Goal: Information Seeking & Learning: Learn about a topic

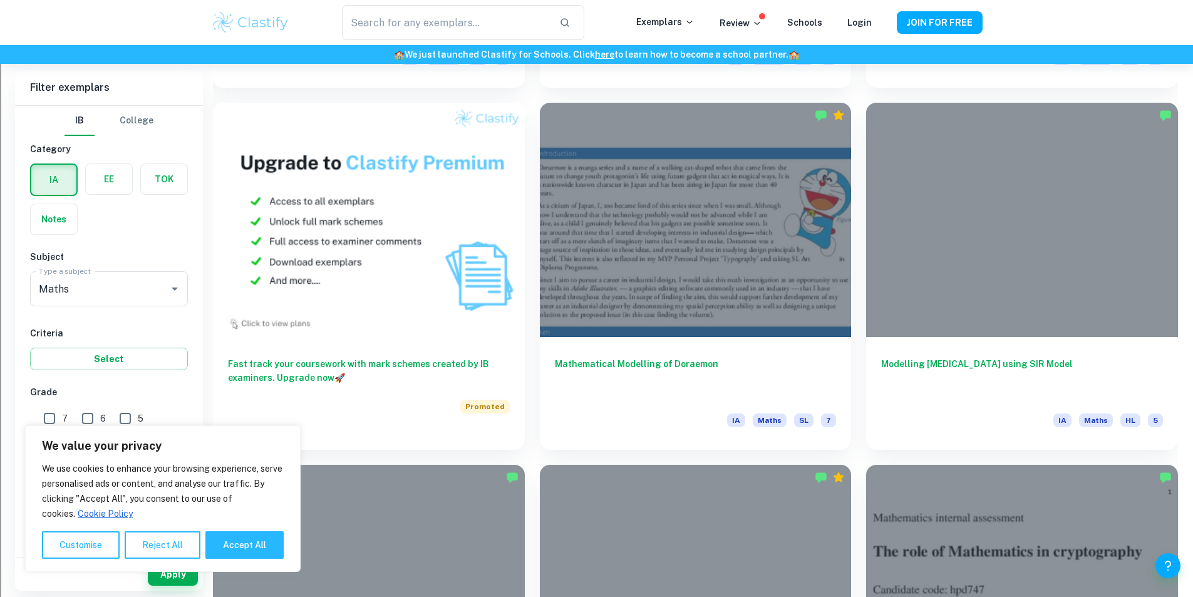
scroll to position [1065, 0]
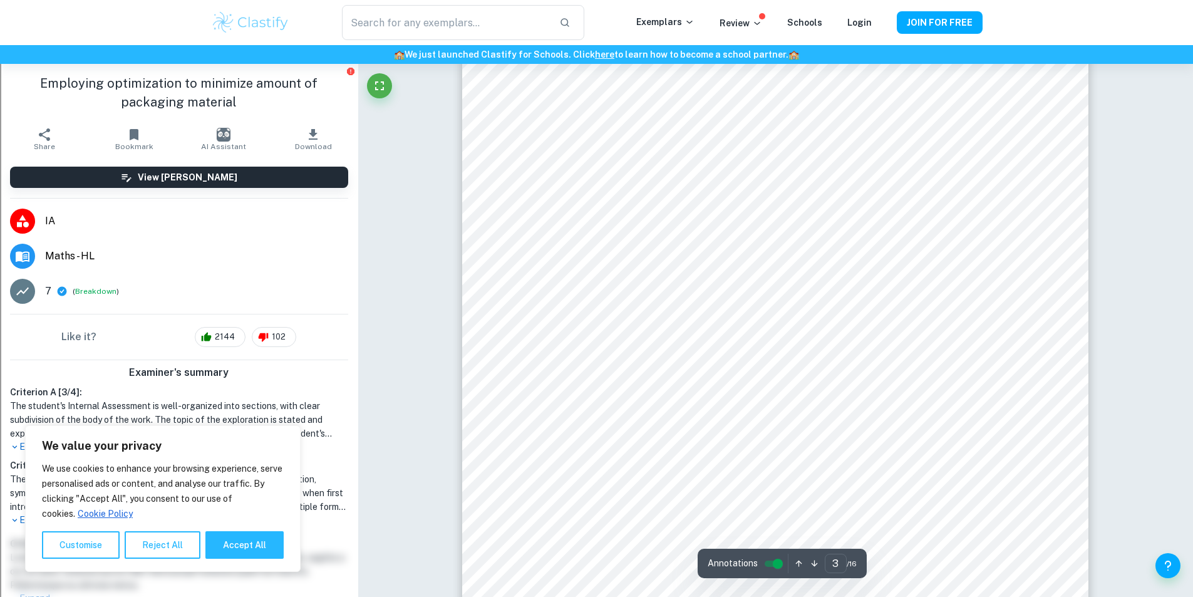
scroll to position [2067, 0]
click at [163, 547] on button "Reject All" at bounding box center [163, 545] width 76 height 28
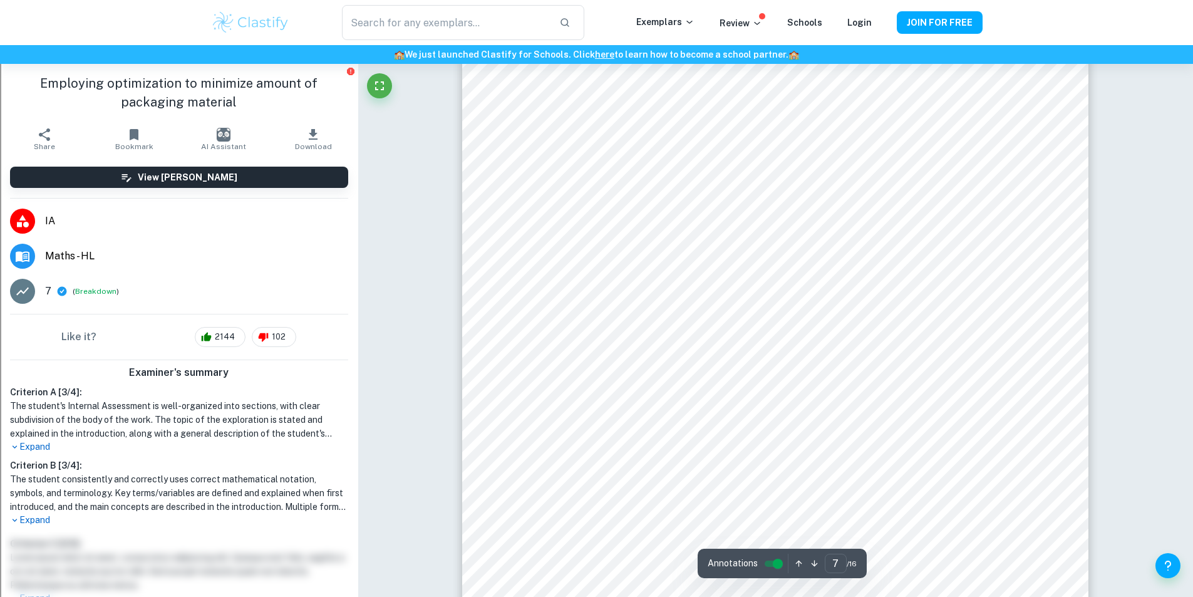
scroll to position [6013, 0]
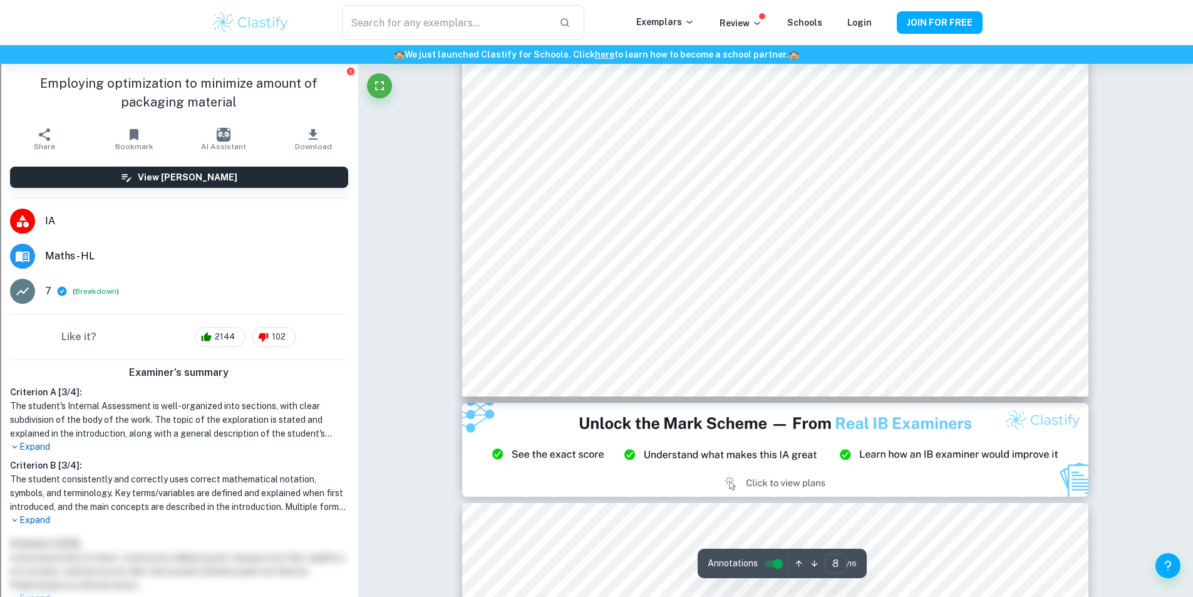
type input "9"
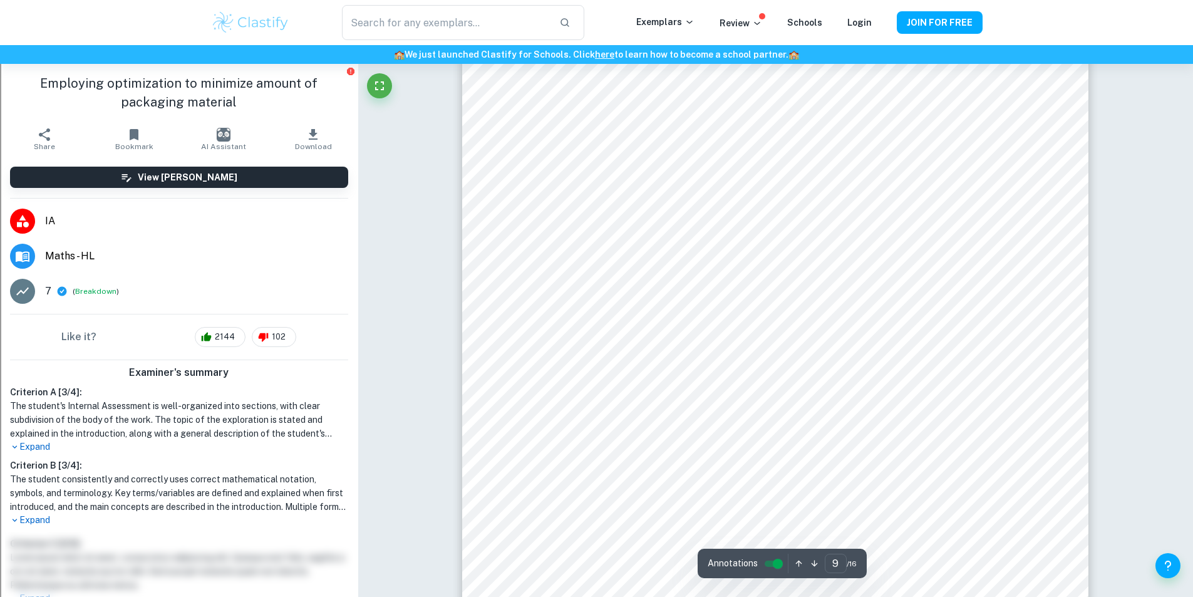
scroll to position [7955, 0]
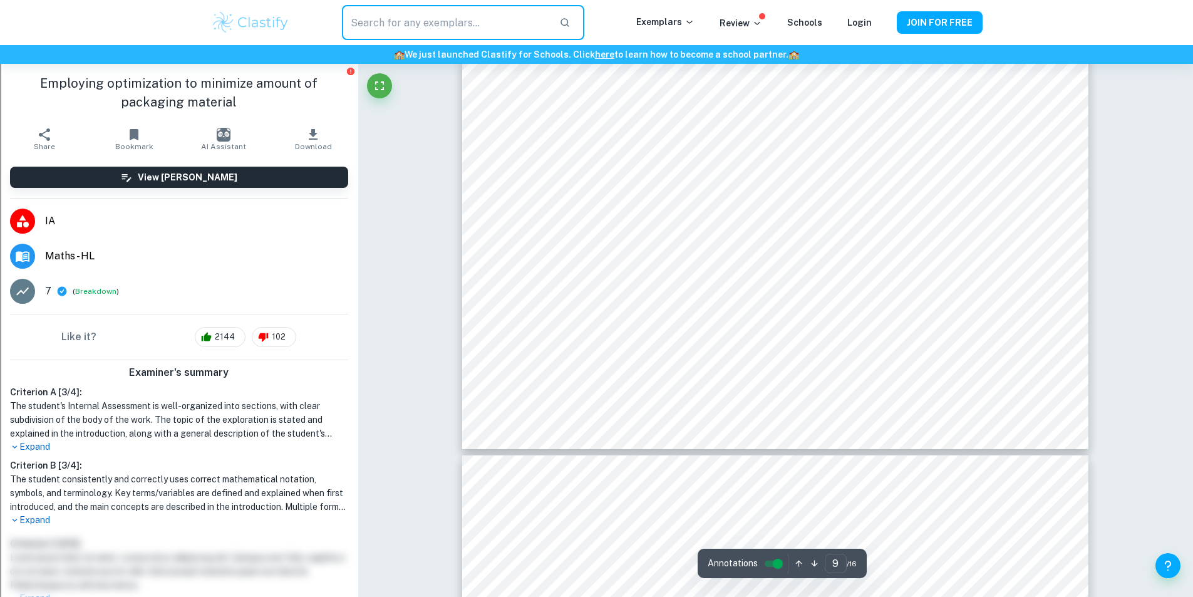
click at [469, 9] on input "text" at bounding box center [445, 22] width 207 height 35
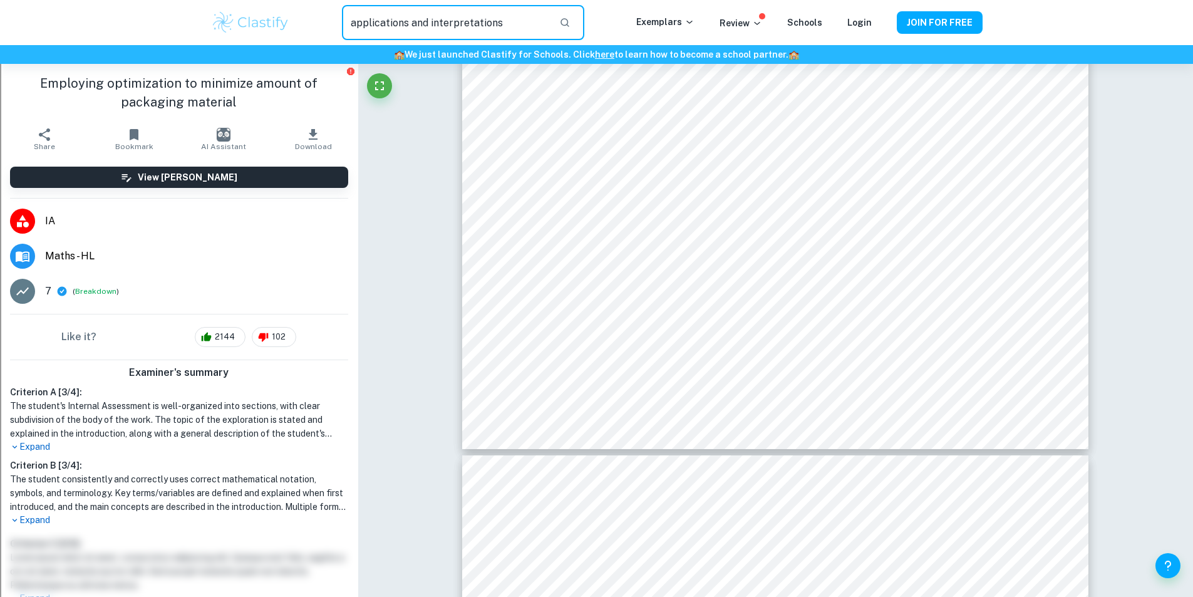
type input "applications and interpretations"
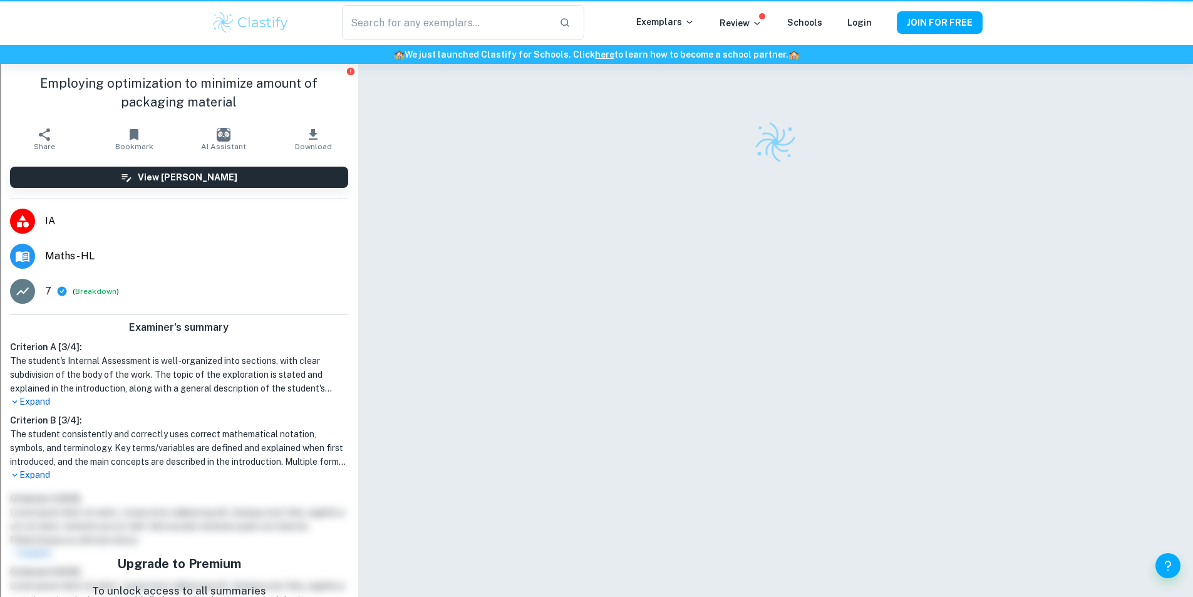
scroll to position [64, 0]
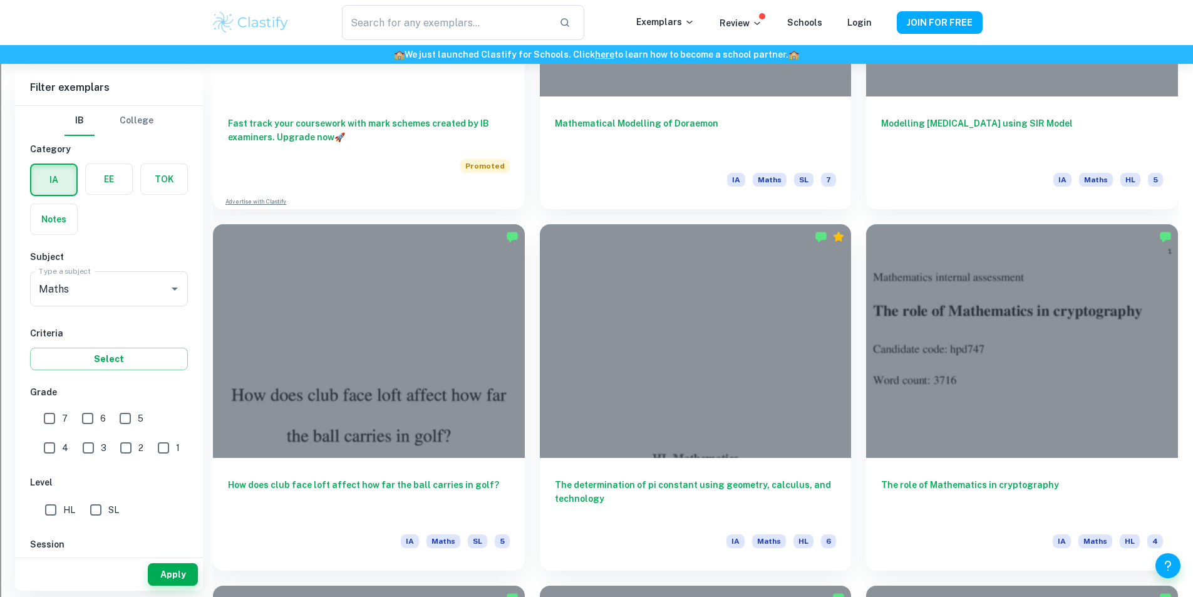
scroll to position [1315, 0]
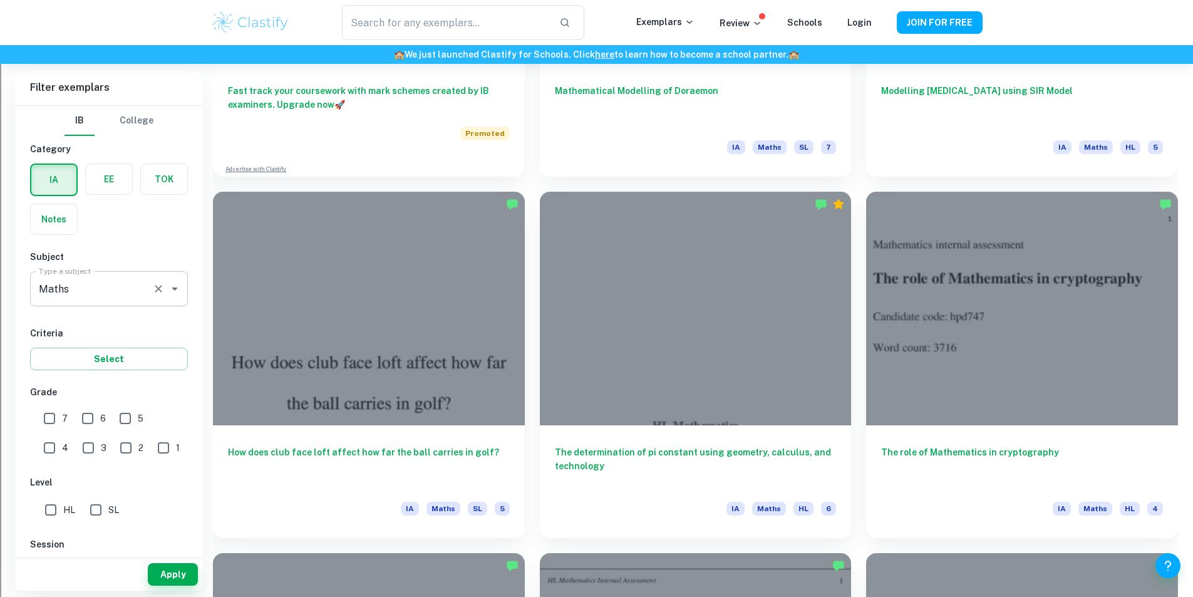
click at [93, 293] on input "Maths" at bounding box center [91, 289] width 111 height 24
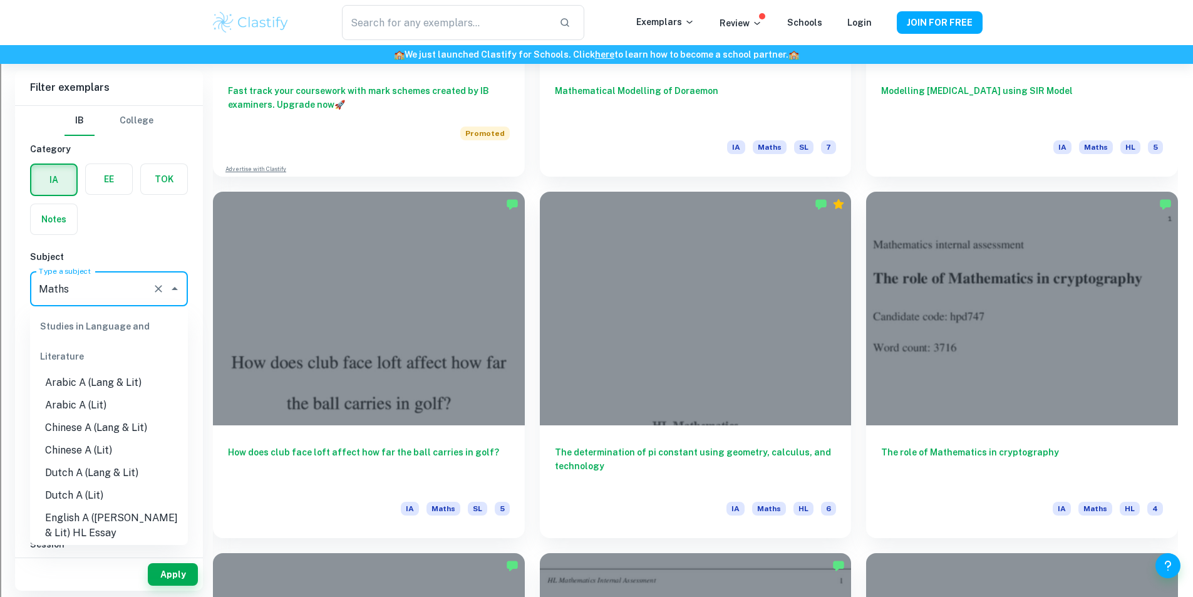
scroll to position [1533, 0]
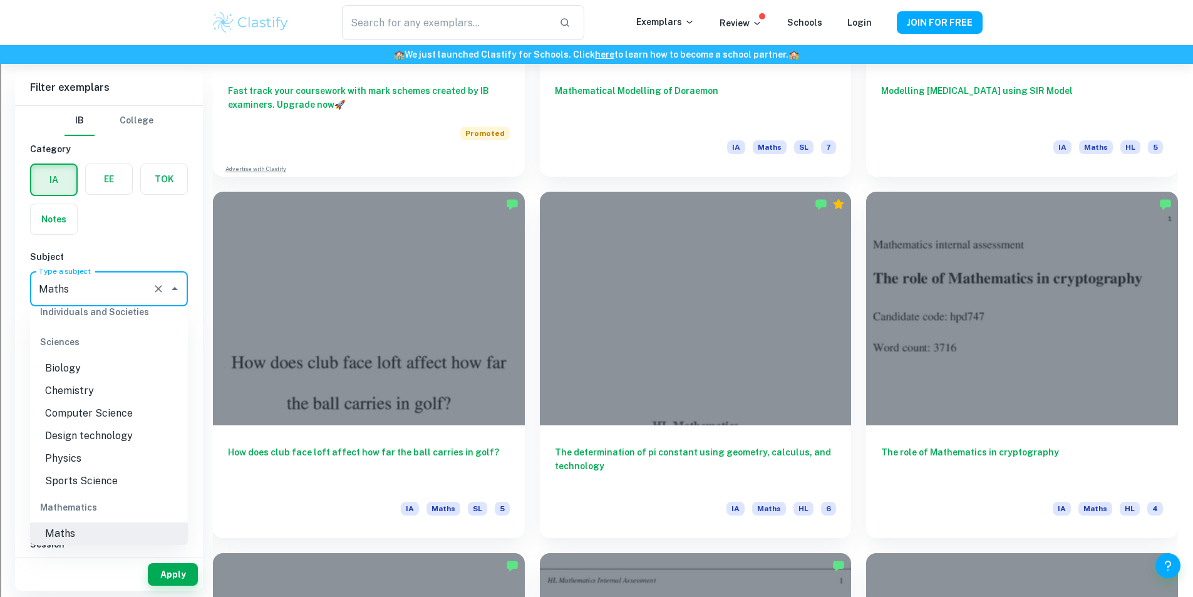
click at [172, 286] on icon "Close" at bounding box center [174, 288] width 15 height 15
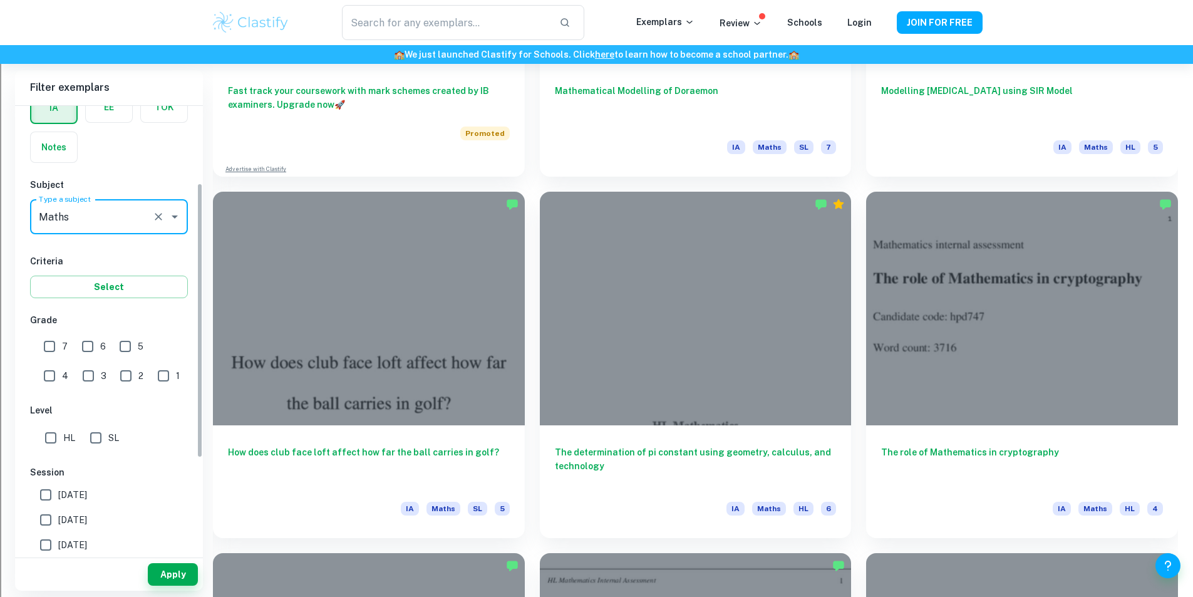
scroll to position [188, 0]
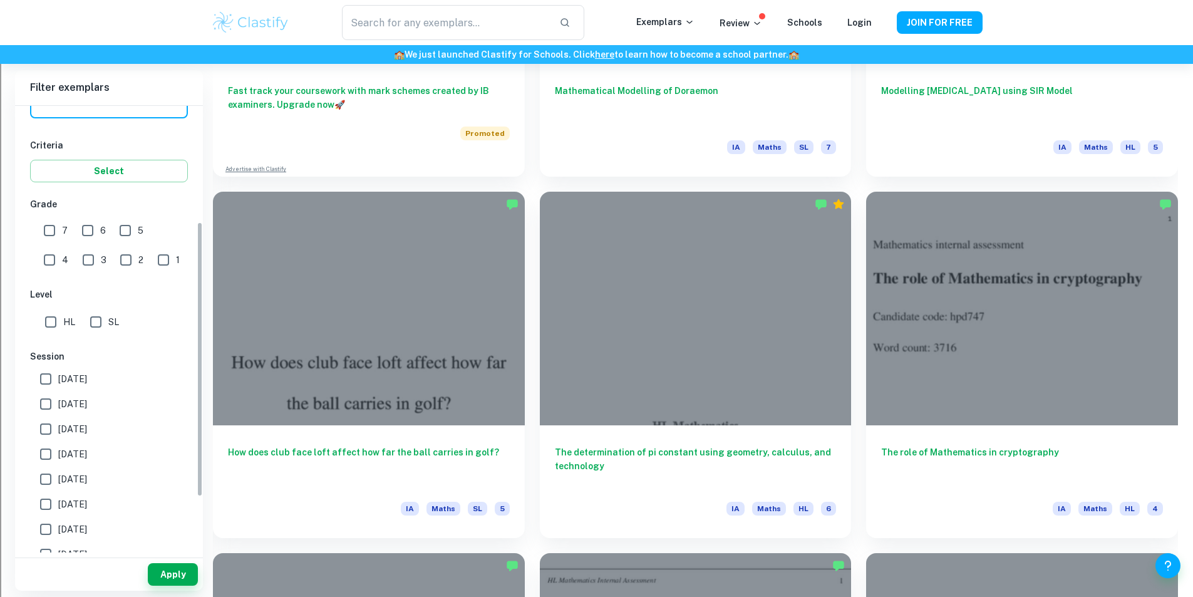
click at [96, 314] on input "SL" at bounding box center [95, 321] width 25 height 25
checkbox input "true"
click at [177, 571] on button "Apply" at bounding box center [173, 574] width 50 height 23
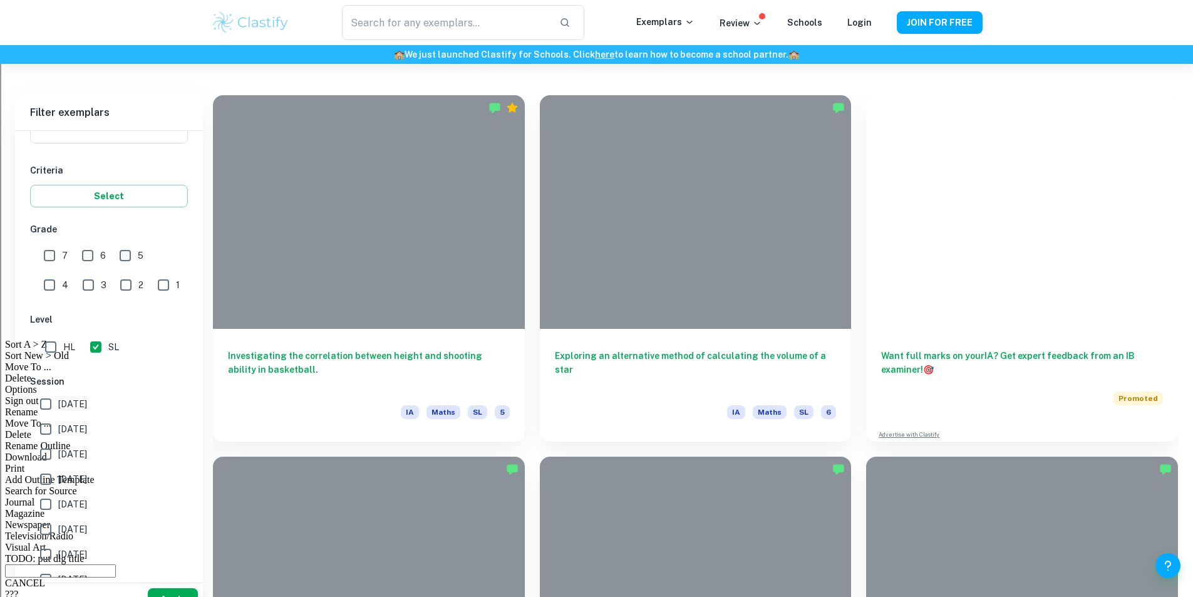
scroll to position [1315, 0]
